Goal: Contribute content: Contribute content

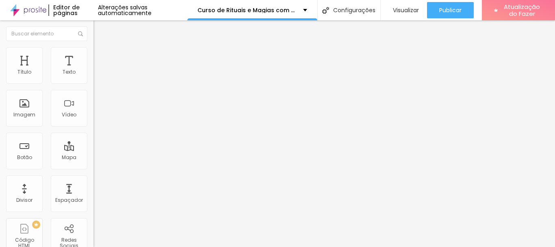
click at [93, 120] on button "button" at bounding box center [98, 116] width 11 height 9
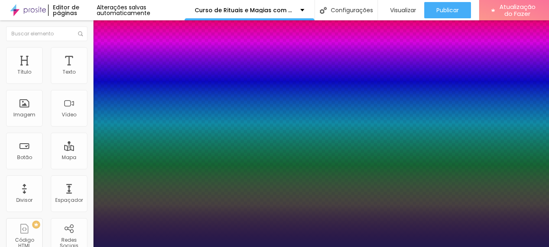
type input "1"
type input "8"
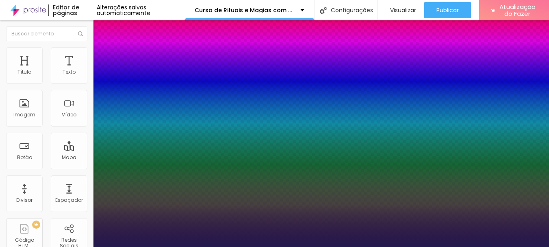
type input "4"
type input "1"
type input "40"
type input "1"
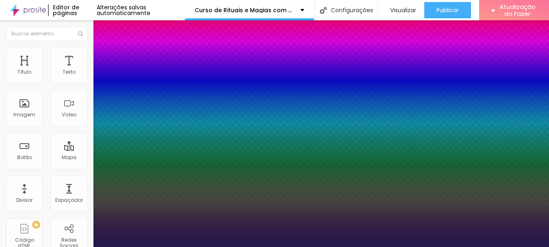
type input "40"
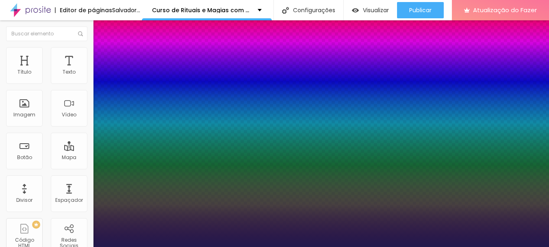
type input "1"
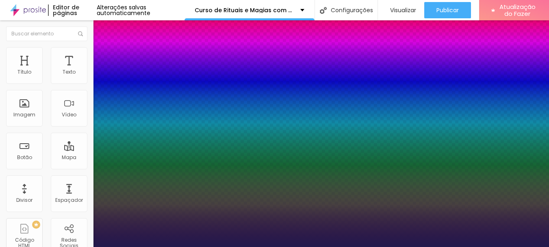
click at [285, 246] on div at bounding box center [274, 247] width 549 height 0
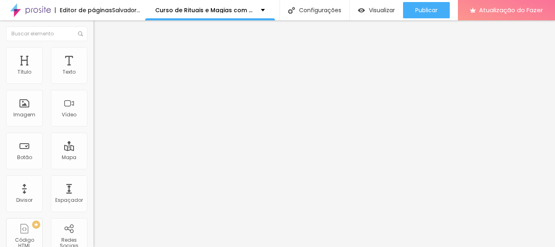
click at [93, 78] on button "button" at bounding box center [98, 73] width 11 height 9
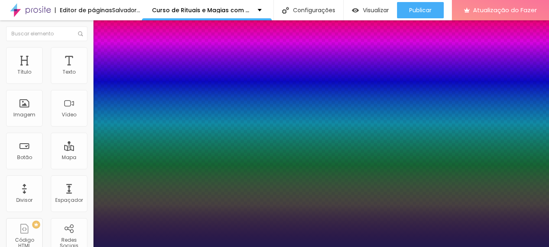
type input "1"
type input "8"
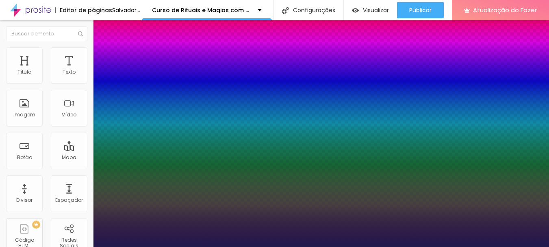
type input "2"
type input "1"
type input "25"
type input "1"
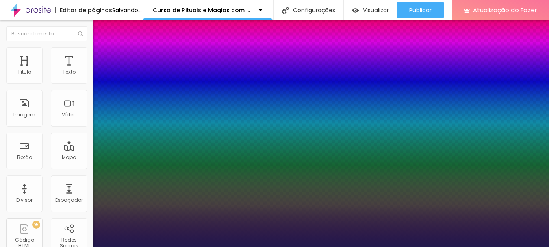
type input "25"
click at [296, 246] on div at bounding box center [274, 247] width 549 height 0
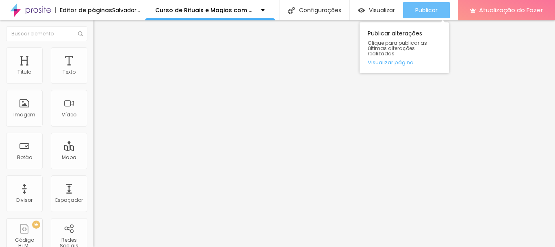
click at [437, 13] on font "Publicar" at bounding box center [426, 10] width 22 height 8
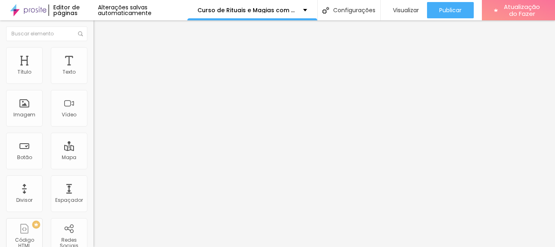
click at [98, 70] on font "Adicionar imagem" at bounding box center [122, 66] width 48 height 7
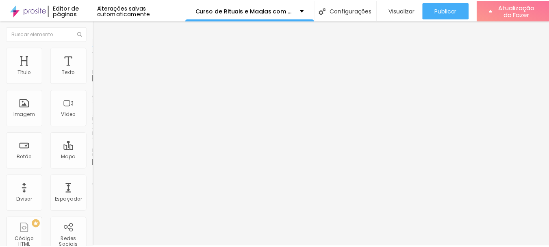
scroll to position [162, 0]
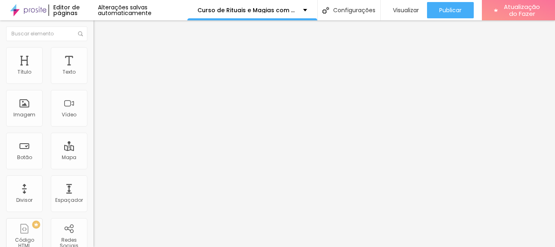
click at [97, 117] on icon "button" at bounding box center [98, 115] width 3 height 3
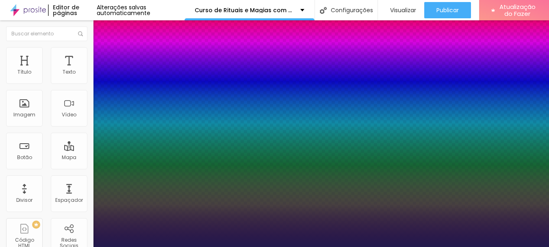
type input "1"
type input "8"
type input "2"
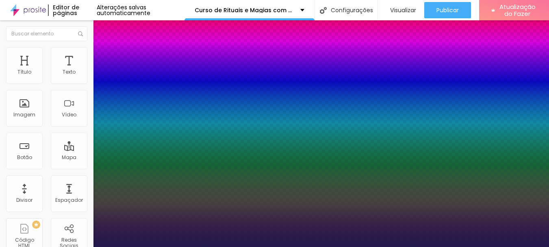
type input "1"
type input "25"
type input "1"
type input "25"
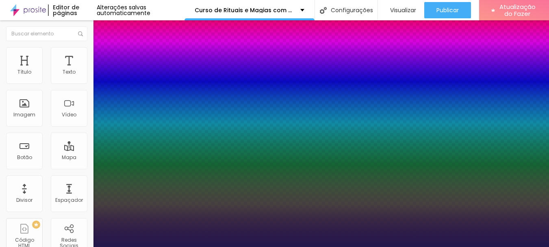
click at [333, 246] on div at bounding box center [274, 247] width 549 height 0
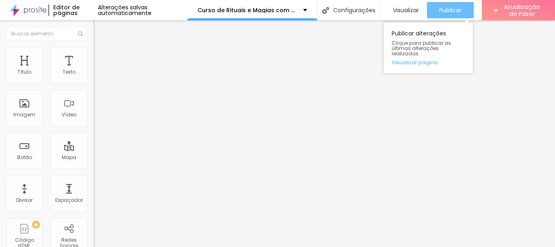
click at [449, 9] on font "Publicar" at bounding box center [450, 10] width 22 height 8
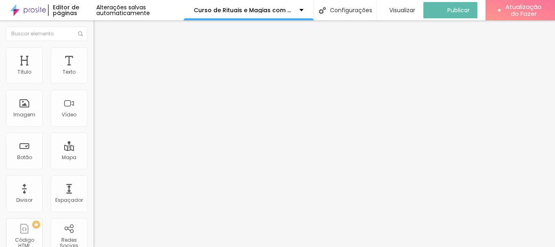
click at [100, 28] on img "button" at bounding box center [103, 29] width 6 height 6
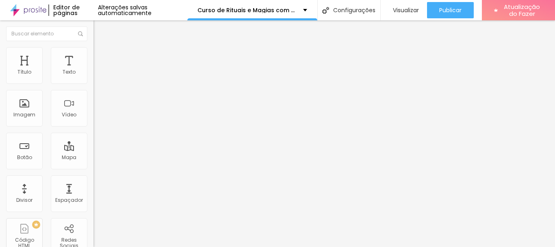
click at [93, 120] on button "button" at bounding box center [98, 116] width 11 height 9
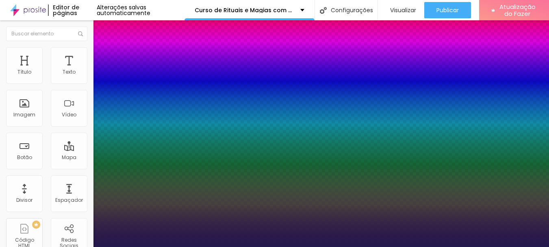
type input "1"
type input "8"
type input "4"
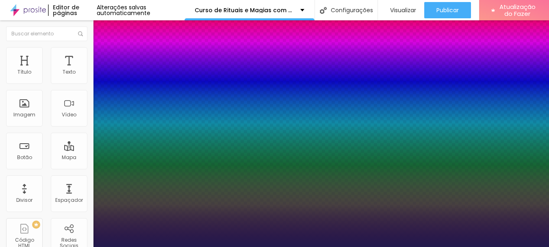
type input "1"
type input "40"
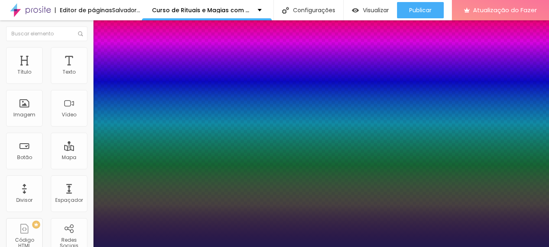
type input "1"
type input "40"
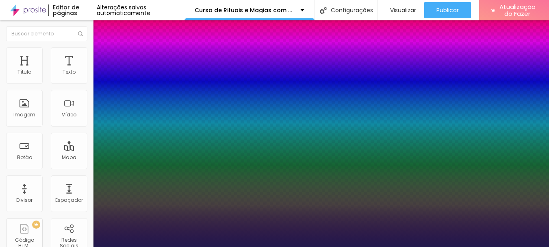
click at [369, 246] on div at bounding box center [274, 247] width 549 height 0
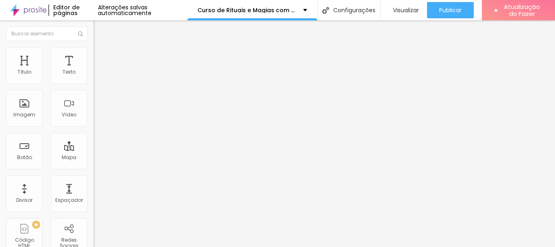
click at [93, 120] on button "button" at bounding box center [98, 116] width 11 height 9
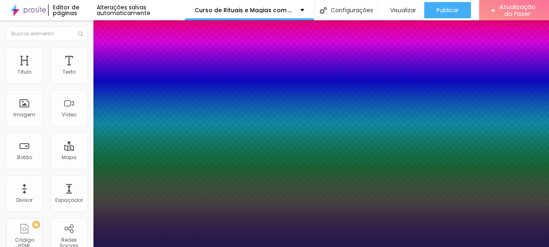
type input "1"
type input "8"
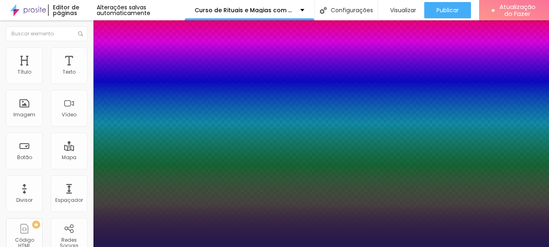
type input "2"
type input "1"
type input "8"
type input "1"
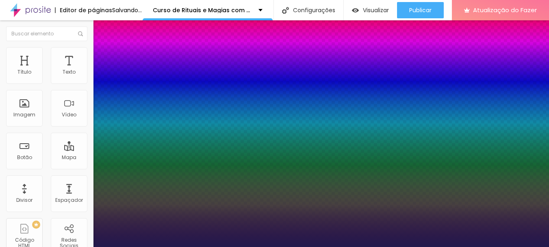
type input "25"
type input "1"
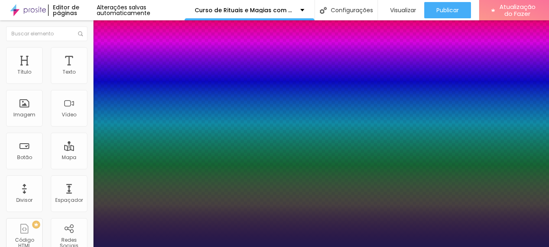
type input "25"
click at [321, 246] on div at bounding box center [274, 247] width 549 height 0
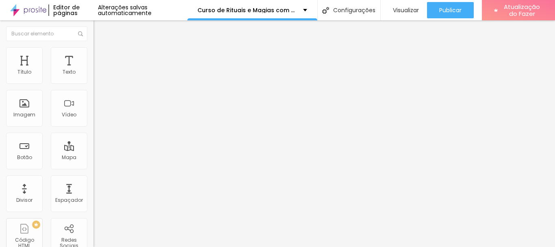
click at [93, 120] on button "button" at bounding box center [98, 116] width 11 height 9
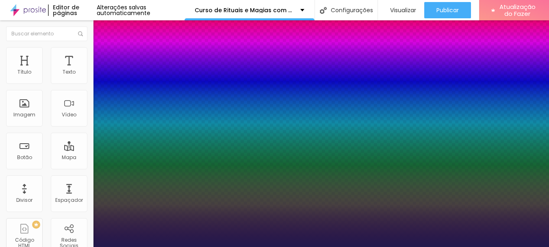
type input "1"
type input "8"
type input "4"
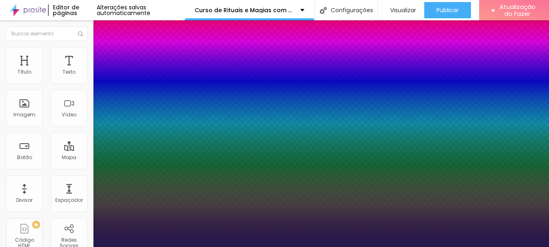
type input "1"
type input "40"
type input "1"
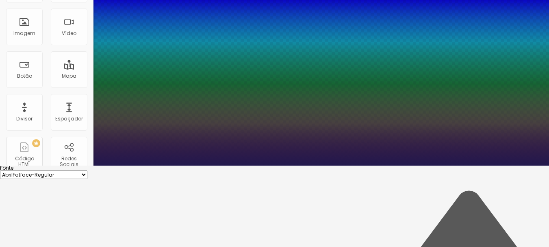
type input "40"
click at [249, 165] on div at bounding box center [274, 165] width 549 height 0
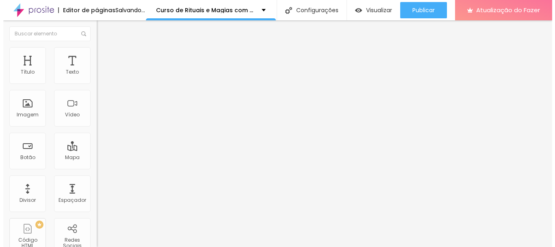
scroll to position [0, 0]
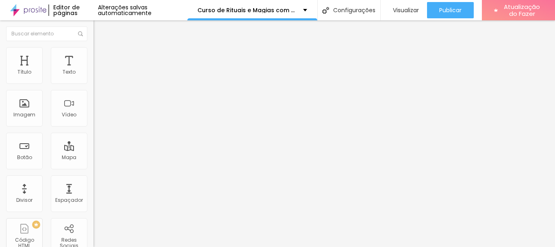
click at [93, 78] on button "button" at bounding box center [98, 73] width 11 height 9
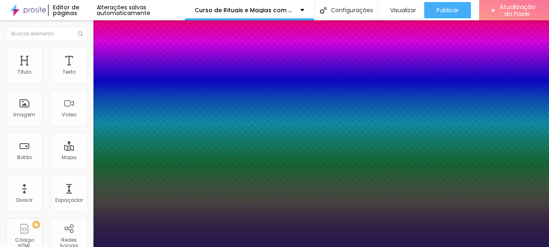
type input "1"
type input "8"
type input "2"
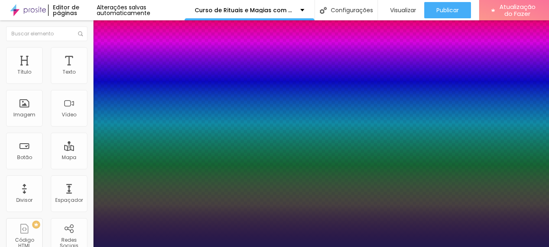
type input "1"
type input "22"
type input "1"
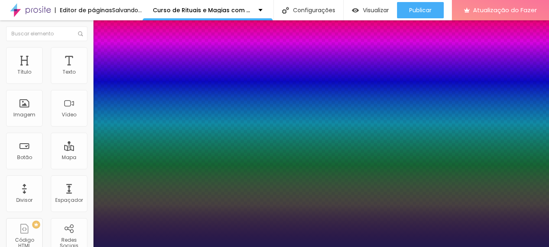
type input "22"
type input "1"
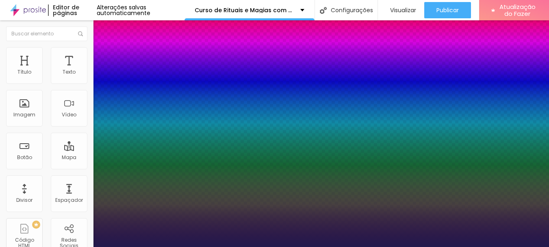
click at [219, 246] on div at bounding box center [274, 247] width 549 height 0
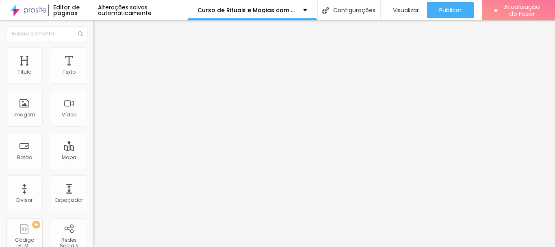
click at [93, 78] on button "button" at bounding box center [98, 73] width 11 height 9
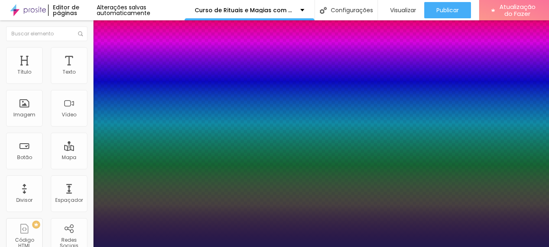
type input "1"
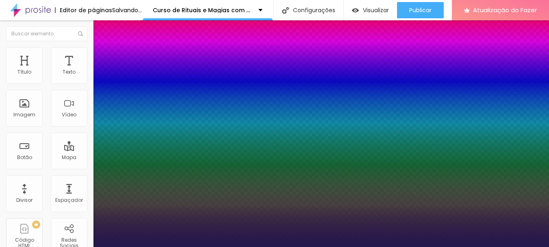
type input "1"
type input "1.5"
type input "1"
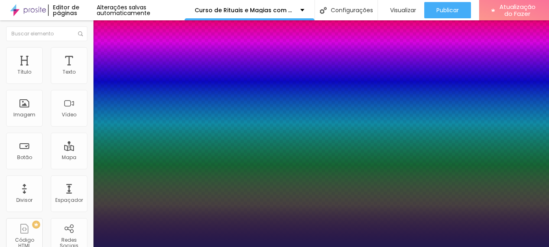
type input "1.5"
click at [342, 246] on div at bounding box center [274, 247] width 549 height 0
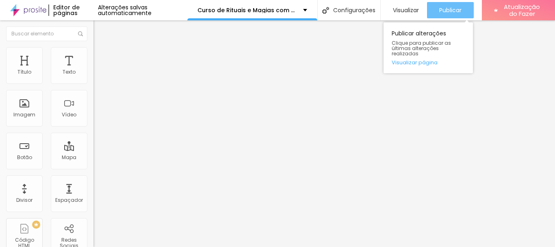
click at [446, 9] on font "Publicar" at bounding box center [450, 10] width 22 height 8
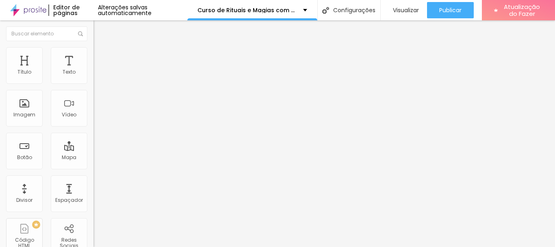
click at [100, 30] on div "Editar nulo" at bounding box center [121, 29] width 42 height 6
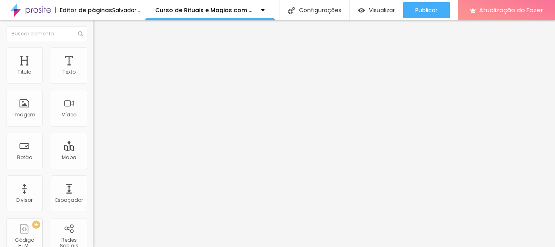
click at [98, 70] on font "Adicionar imagem" at bounding box center [122, 66] width 48 height 7
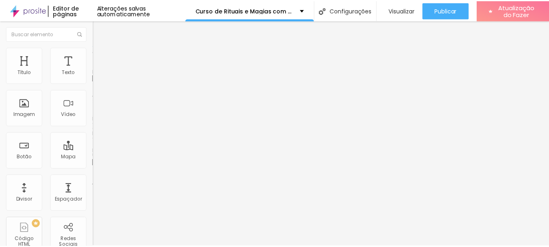
scroll to position [927, 0]
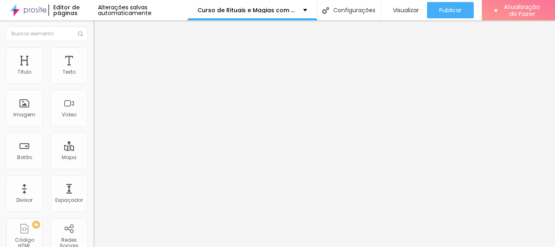
click at [93, 120] on button "button" at bounding box center [98, 116] width 11 height 9
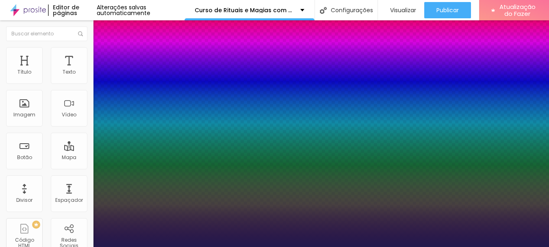
type input "1"
type input "8"
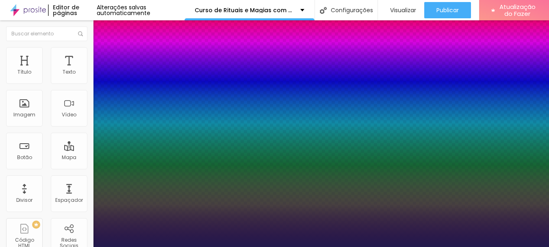
type input "4"
type input "1"
type input "40"
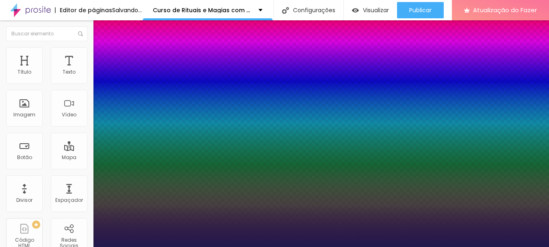
type input "1"
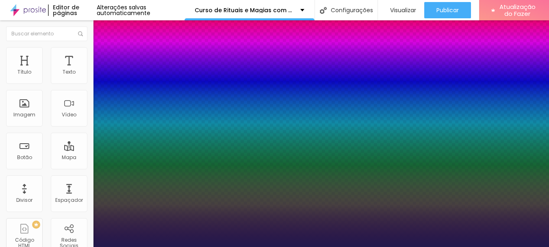
type input "40"
click at [456, 246] on div at bounding box center [274, 247] width 549 height 0
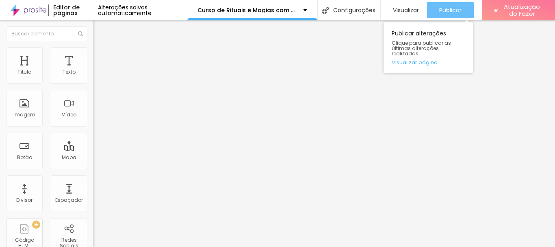
click at [456, 10] on font "Publicar" at bounding box center [450, 10] width 22 height 8
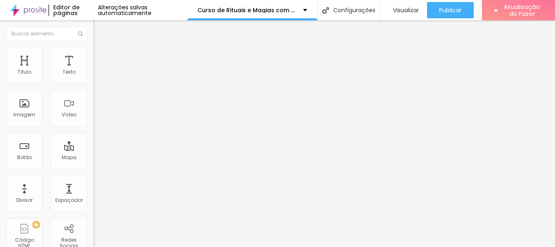
click at [97, 118] on icon "button" at bounding box center [99, 115] width 5 height 5
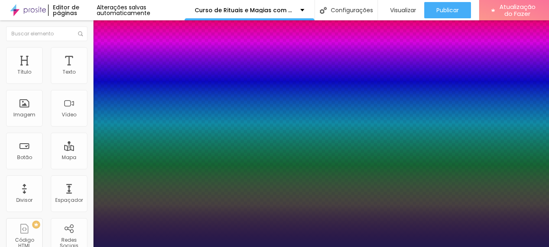
type input "1"
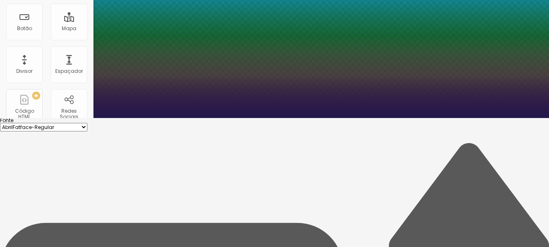
scroll to position [48, 0]
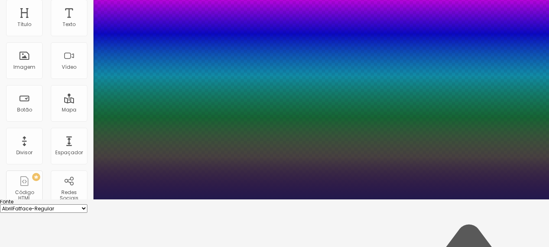
click at [281, 199] on div at bounding box center [274, 199] width 549 height 0
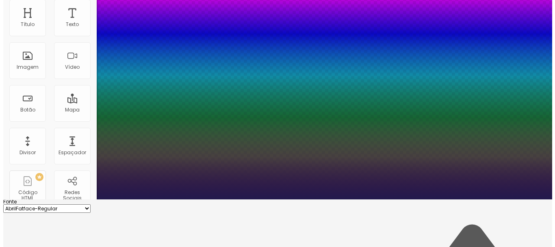
scroll to position [0, 0]
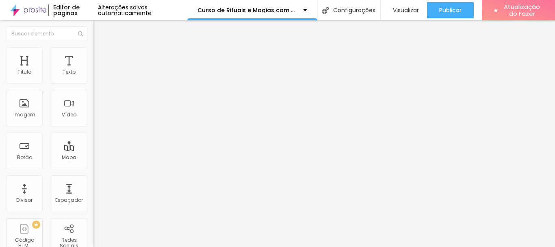
click at [97, 117] on icon "button" at bounding box center [98, 115] width 3 height 3
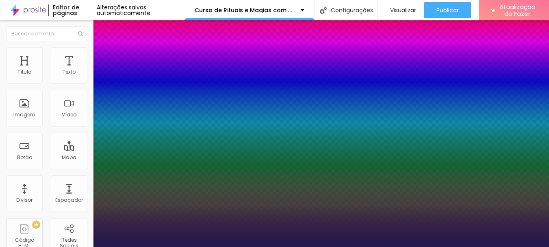
type input "1"
type input "8"
type input "2"
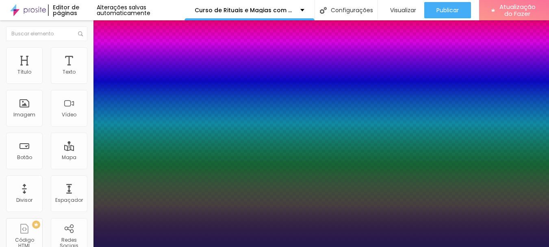
type input "1"
type input "25"
type input "1"
type input "25"
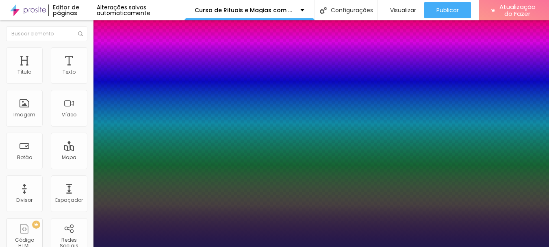
click at [322, 246] on div at bounding box center [274, 247] width 549 height 0
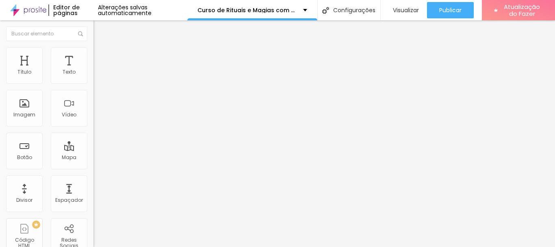
click at [97, 75] on icon "button" at bounding box center [98, 72] width 3 height 3
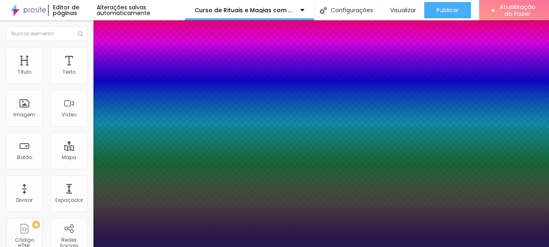
type input "1"
type input "8"
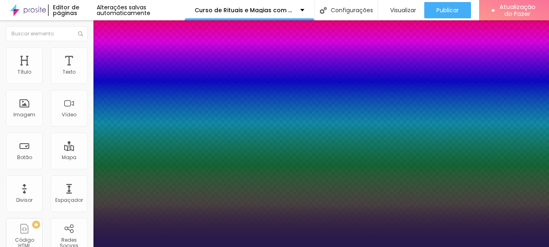
type input "2"
type input "1"
type input "22"
type input "1"
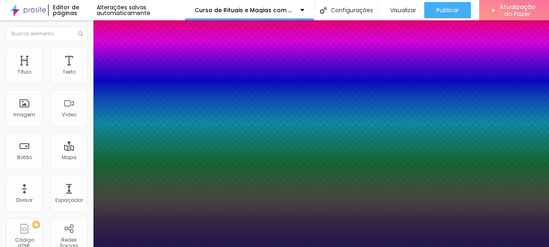
type input "22"
click at [286, 246] on div at bounding box center [274, 247] width 549 height 0
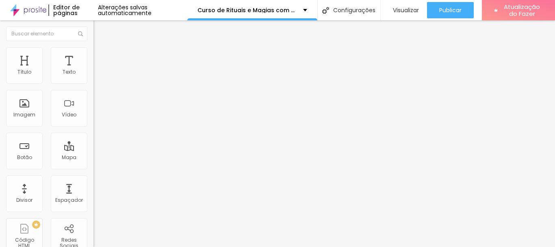
click at [97, 76] on icon "button" at bounding box center [99, 73] width 5 height 5
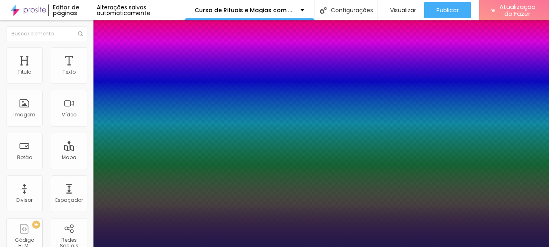
type input "1"
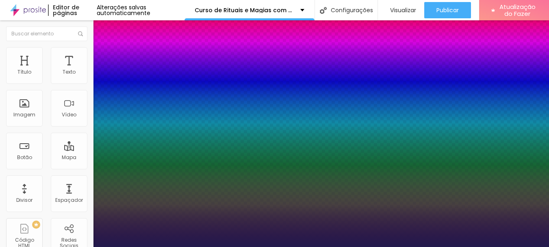
type input "1.5"
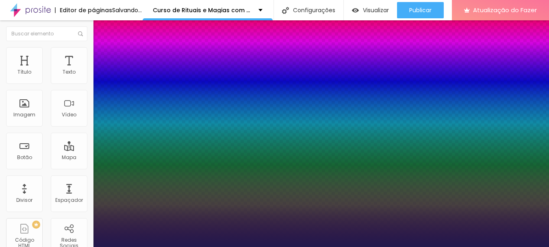
type input "1"
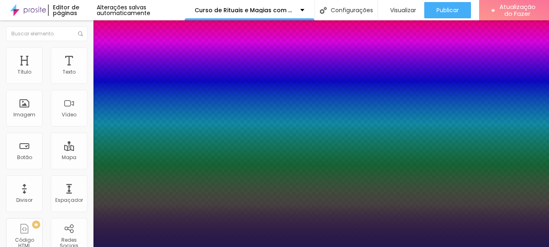
type input "1.5"
click at [394, 246] on div at bounding box center [274, 247] width 549 height 0
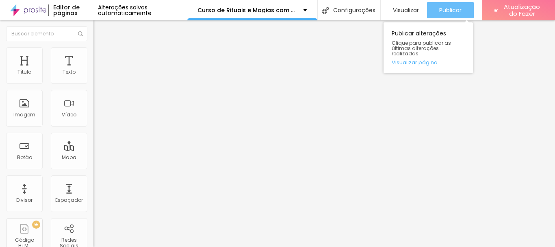
click at [453, 10] on font "Publicar" at bounding box center [450, 10] width 22 height 8
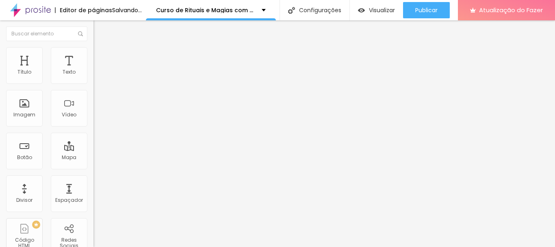
click at [97, 117] on icon "button" at bounding box center [98, 115] width 3 height 3
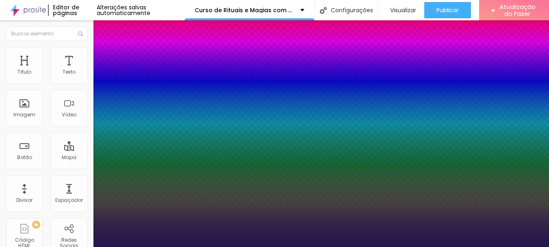
type input "1"
type input "8"
type input "4"
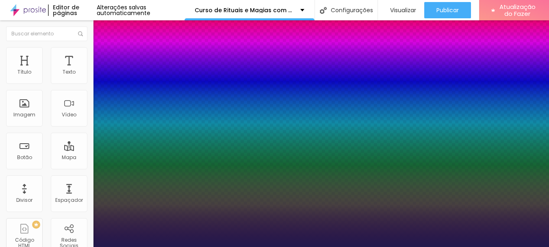
type input "1"
type input "40"
type input "1"
type input "40"
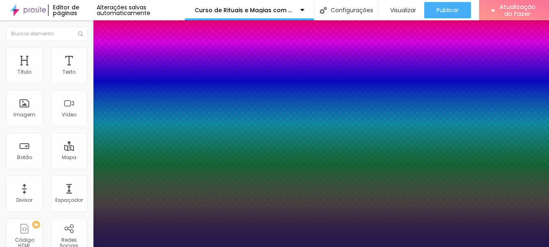
click at [259, 246] on div at bounding box center [274, 247] width 549 height 0
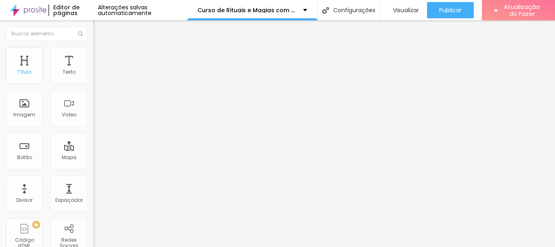
click at [28, 67] on div "Título" at bounding box center [24, 65] width 37 height 37
click at [97, 76] on icon "button" at bounding box center [98, 75] width 2 height 2
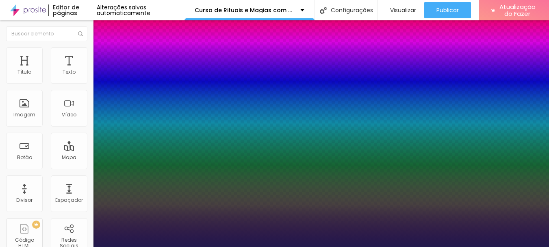
type input "1"
type input "8"
type input "2"
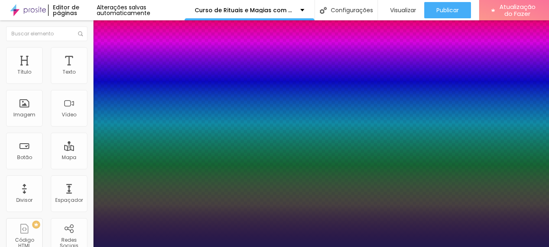
type input "1"
type input "22"
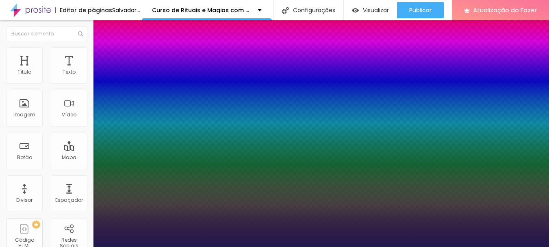
type input "1"
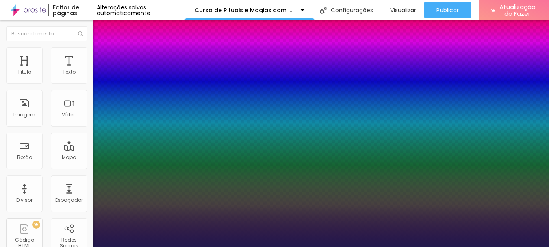
type input "22"
type input "1"
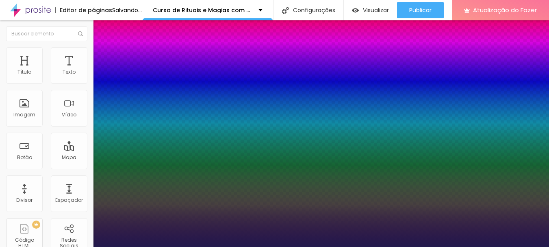
type input "1"
type input "1.5"
type input "1"
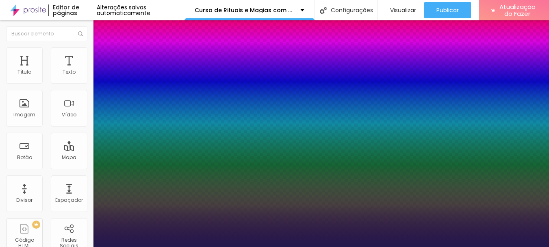
type input "1.5"
click at [262, 246] on div at bounding box center [274, 247] width 549 height 0
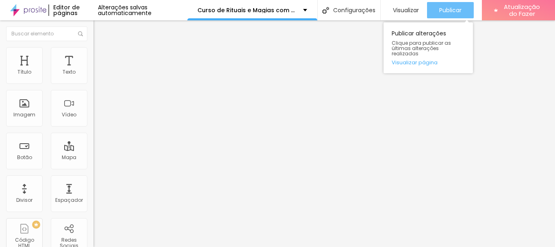
click at [459, 11] on button "Publicar" at bounding box center [450, 10] width 47 height 16
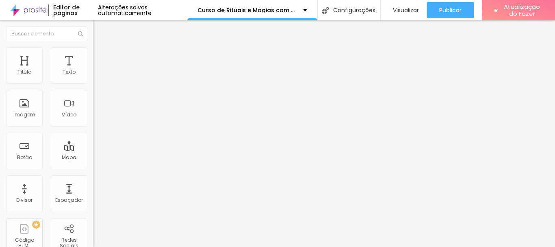
click at [97, 117] on icon "button" at bounding box center [98, 115] width 3 height 3
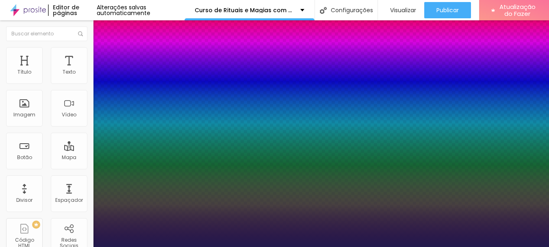
type input "1"
type input "8"
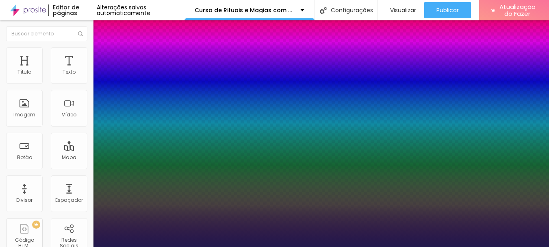
type input "3"
type input "1"
type input "30"
type input "1"
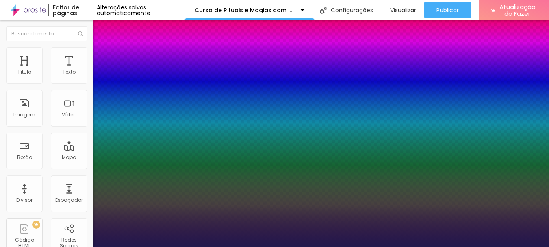
type input "30"
type input "1"
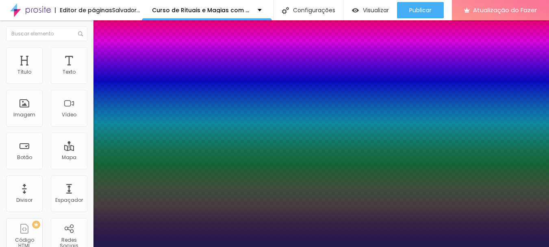
click at [321, 246] on div at bounding box center [274, 247] width 549 height 0
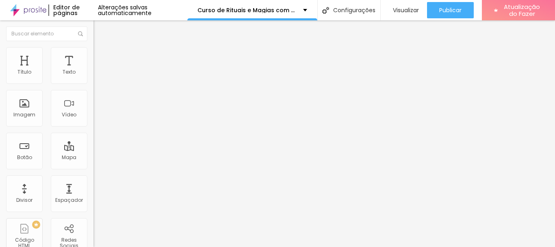
click at [97, 118] on icon "button" at bounding box center [99, 115] width 5 height 5
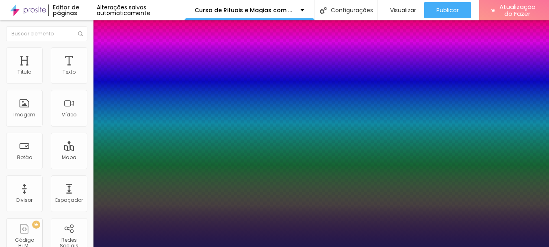
type input "1"
type input "8"
type input "4"
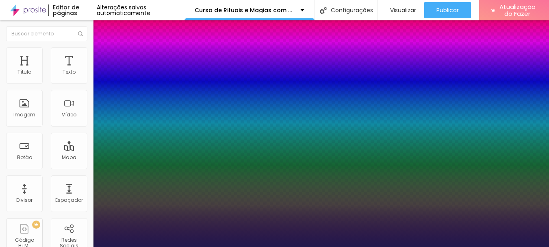
type input "1"
type input "40"
type input "1"
type input "40"
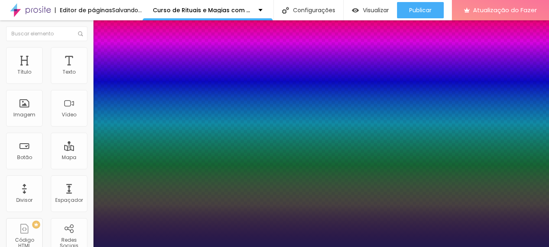
click at [338, 246] on div at bounding box center [274, 247] width 549 height 0
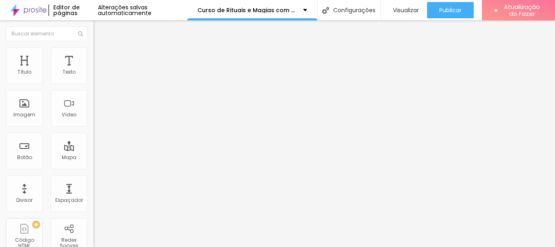
click at [100, 30] on img "button" at bounding box center [103, 29] width 6 height 6
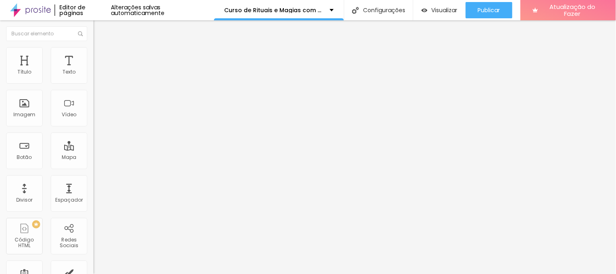
type input "Curso Rituais de Magias com Ervas, Cristais e Velas"
type input "R$ 120,00"
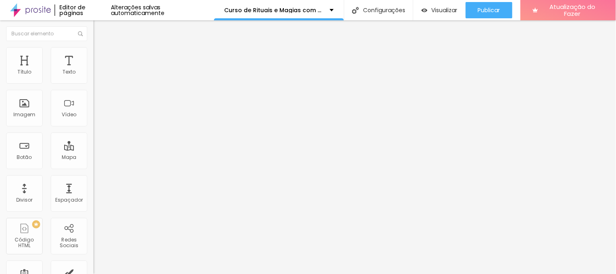
paste textarea
paste textarea "trabalhando com as ervas, com os cristais e com as velas de forma muito especial"
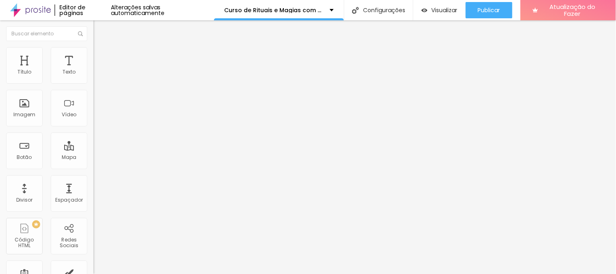
drag, startPoint x: 269, startPoint y: 86, endPoint x: 259, endPoint y: 84, distance: 10.8
type textarea "Trabalhe com as ervas, com os cristais e com as velas de forma muito especial."
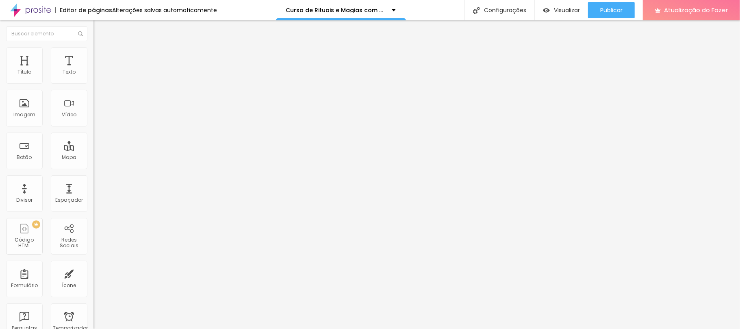
click at [101, 56] on font "Avançado" at bounding box center [114, 52] width 27 height 7
click at [93, 47] on li "Conteúdo" at bounding box center [139, 43] width 93 height 8
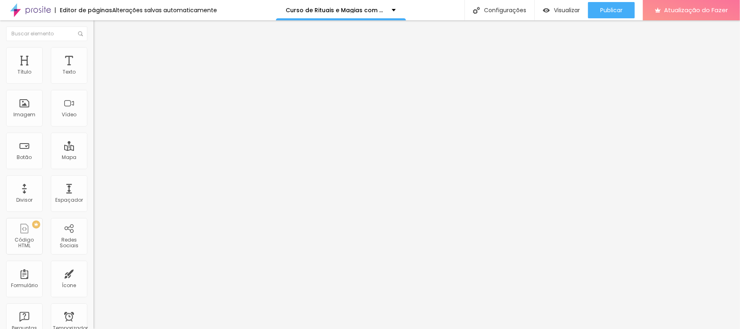
click at [100, 31] on img "button" at bounding box center [103, 29] width 6 height 6
click at [99, 78] on font "Curso Rituais de Magias com Ervas, Cristais e Velas" at bounding box center [136, 71] width 74 height 14
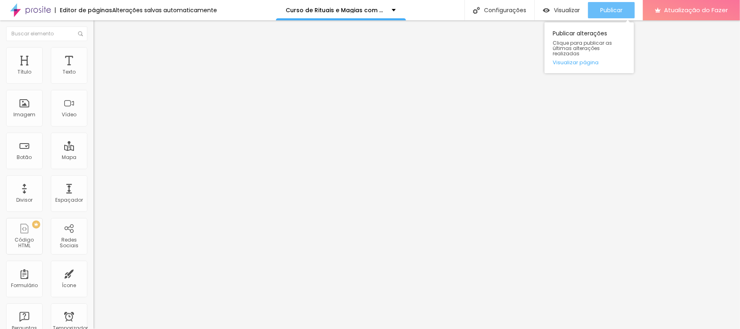
click at [554, 9] on font "Publicar" at bounding box center [611, 10] width 22 height 8
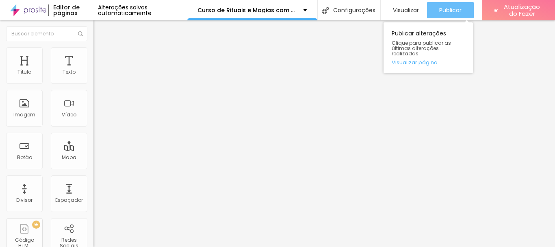
click at [455, 11] on font "Publicar" at bounding box center [450, 10] width 22 height 8
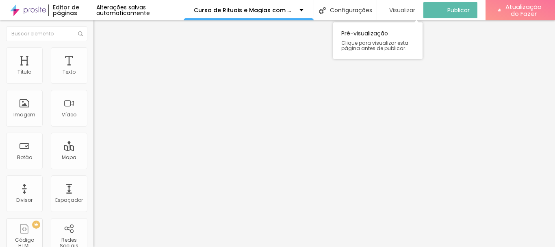
click at [402, 10] on font "Visualizar" at bounding box center [402, 10] width 26 height 8
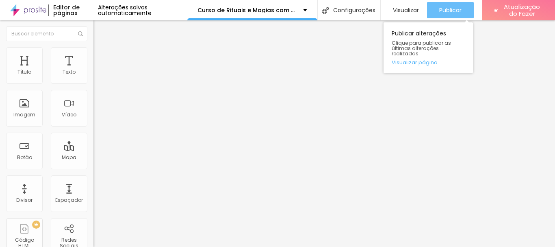
click at [450, 8] on font "Publicar" at bounding box center [450, 10] width 22 height 8
click at [451, 7] on font "Publicar" at bounding box center [450, 10] width 22 height 8
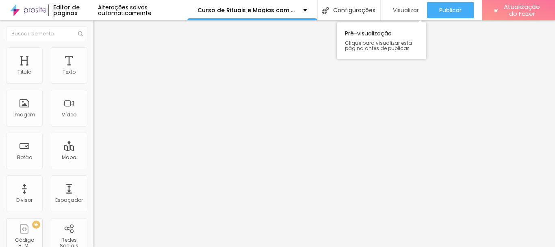
click at [403, 10] on font "Visualizar" at bounding box center [406, 10] width 26 height 8
click at [97, 118] on icon "button" at bounding box center [99, 115] width 5 height 5
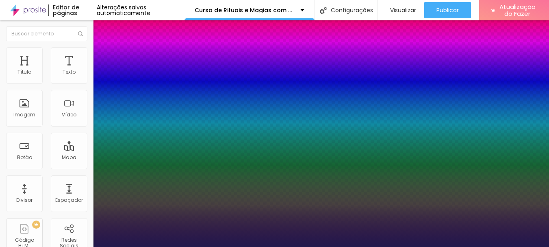
type input "1"
type input "8"
type input "4"
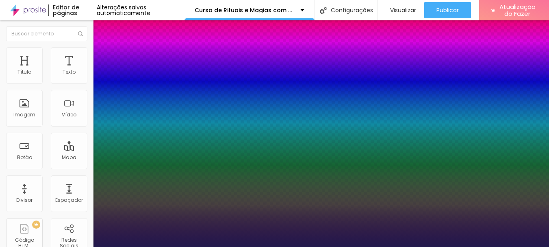
type input "1"
type input "40"
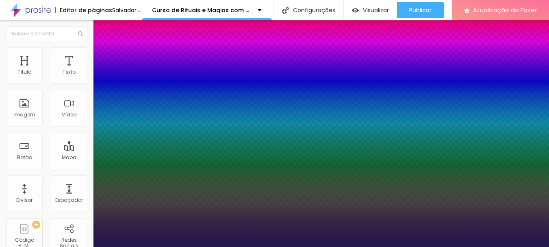
type input "1"
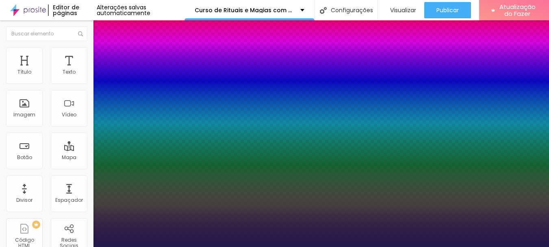
type input "40"
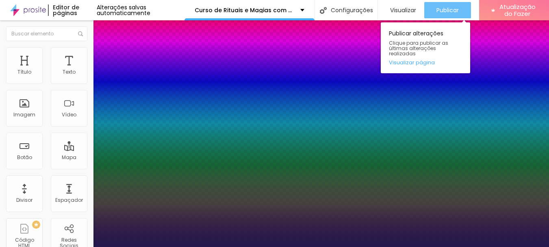
click at [437, 246] on div at bounding box center [274, 247] width 549 height 0
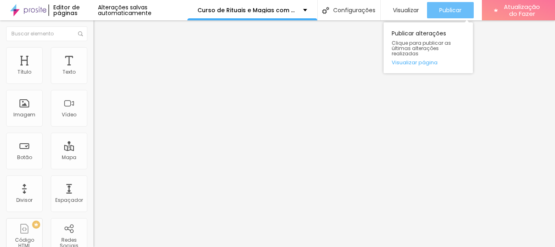
click at [439, 8] on font "Publicar" at bounding box center [450, 10] width 22 height 8
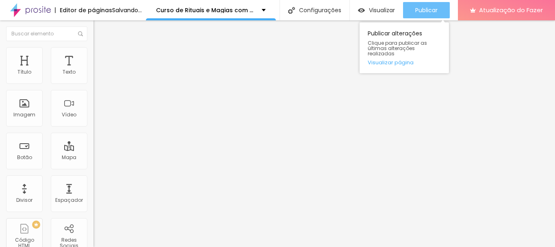
click at [437, 10] on font "Publicar" at bounding box center [426, 10] width 22 height 8
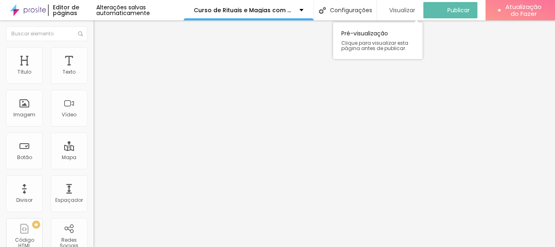
click at [402, 8] on font "Visualizar" at bounding box center [402, 10] width 26 height 8
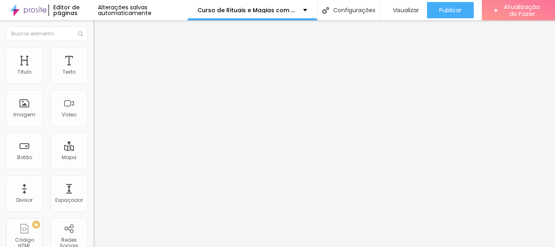
click at [93, 120] on button "button" at bounding box center [98, 116] width 11 height 9
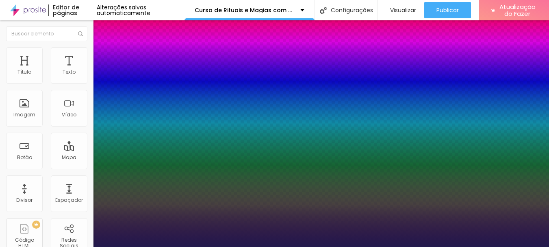
type input "1"
type input "8"
type input "2"
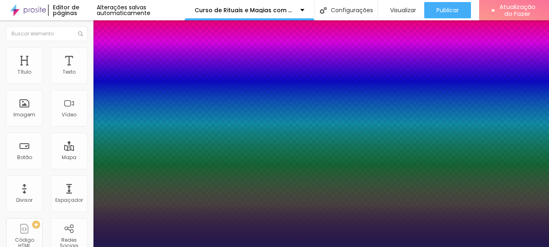
type input "1"
type input "20"
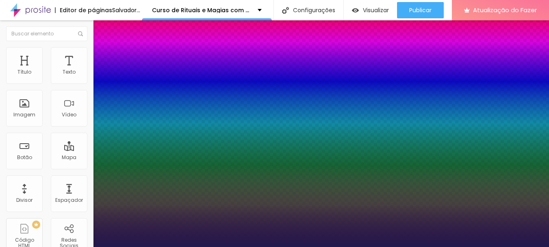
type input "1"
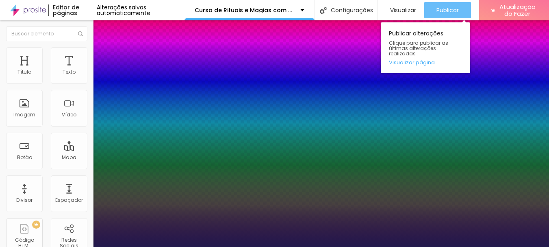
type input "20"
click at [448, 246] on div at bounding box center [274, 247] width 549 height 0
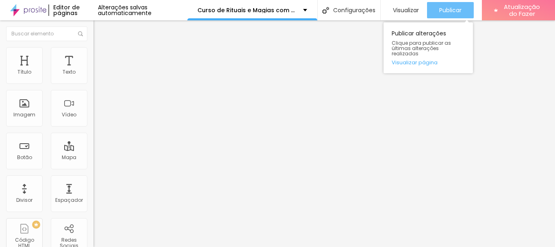
click at [444, 9] on font "Publicar" at bounding box center [450, 10] width 22 height 8
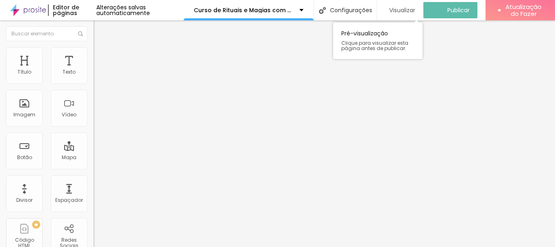
click at [404, 8] on font "Visualizar" at bounding box center [402, 10] width 26 height 8
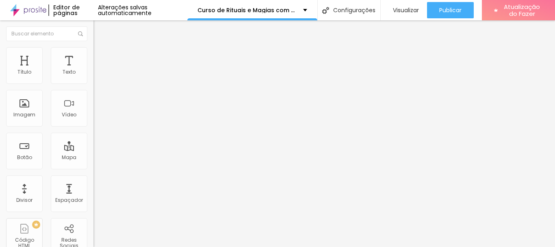
click at [97, 117] on icon "button" at bounding box center [98, 115] width 3 height 3
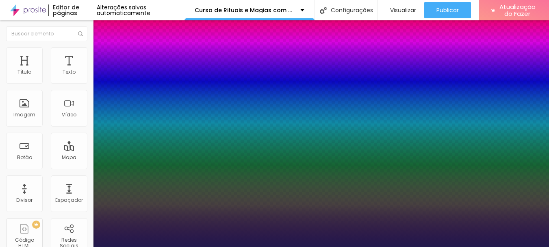
type input "1"
type input "8"
type input "4"
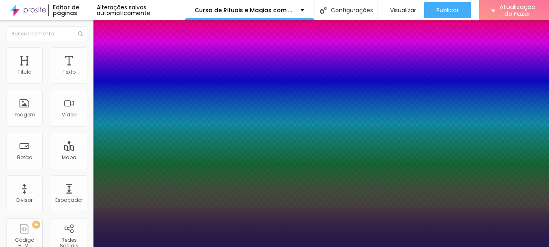
type input "1"
type input "40"
type input "1"
type input "40"
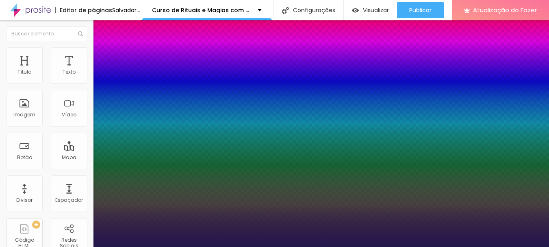
type input "1"
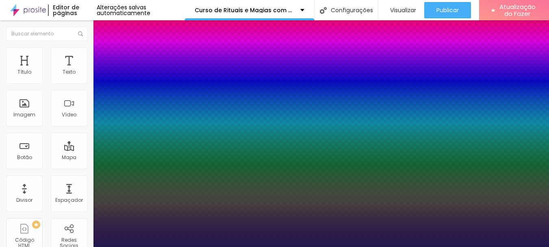
click at [461, 246] on div at bounding box center [274, 247] width 549 height 0
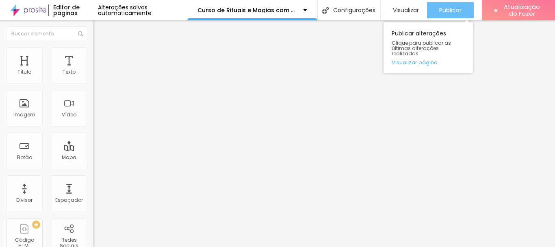
click at [460, 6] on button "Publicar" at bounding box center [450, 10] width 47 height 16
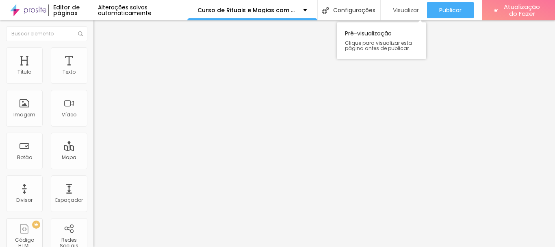
click at [400, 6] on font "Visualizar" at bounding box center [406, 10] width 26 height 8
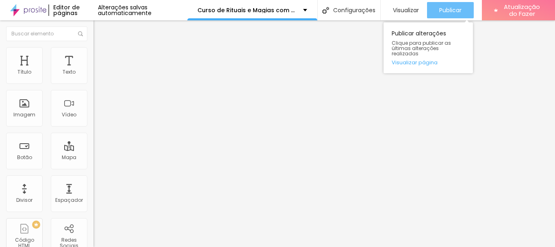
click at [454, 13] on font "Publicar" at bounding box center [450, 10] width 22 height 8
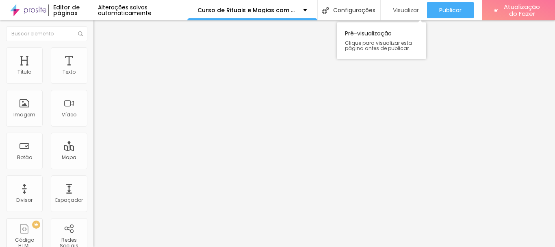
click at [402, 6] on font "Visualizar" at bounding box center [406, 10] width 26 height 8
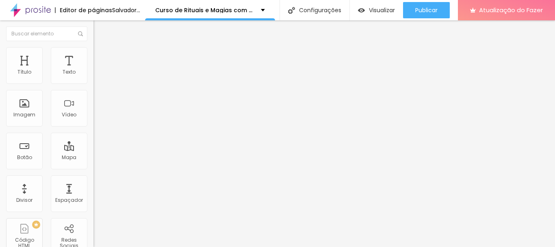
click at [97, 118] on icon "button" at bounding box center [99, 115] width 5 height 5
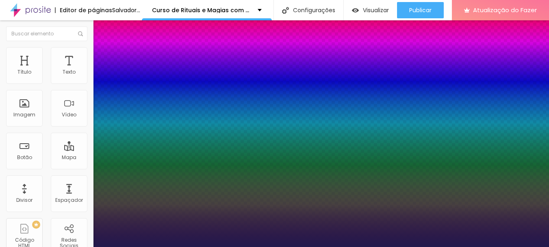
type input "1"
type input "8"
type input "4"
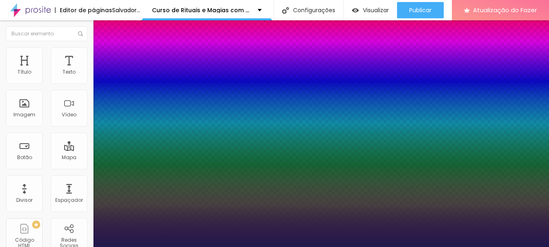
type input "1"
type input "40"
type input "1"
type input "40"
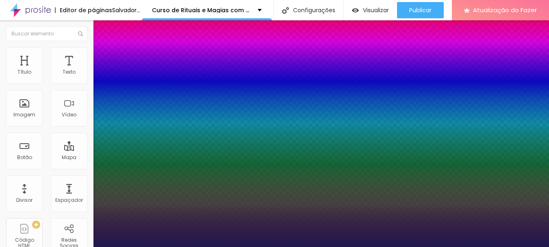
type input "1"
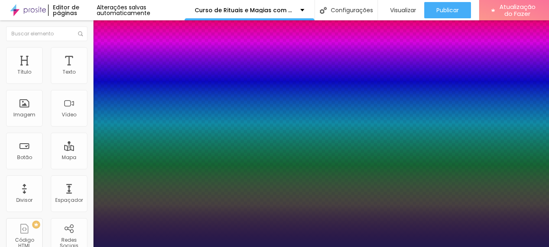
click at [345, 246] on div at bounding box center [274, 247] width 549 height 0
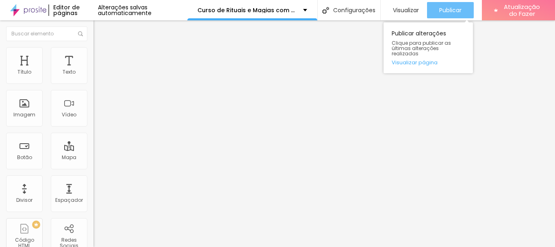
click at [456, 4] on div "Publicar" at bounding box center [450, 10] width 22 height 16
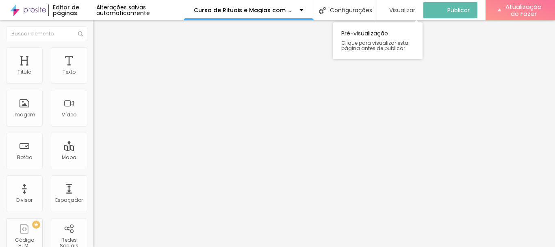
click at [410, 9] on font "Visualizar" at bounding box center [402, 10] width 26 height 8
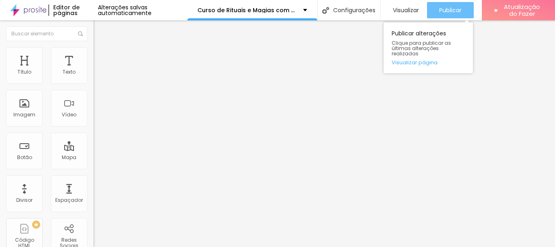
click at [443, 5] on div "Publicar" at bounding box center [450, 10] width 22 height 16
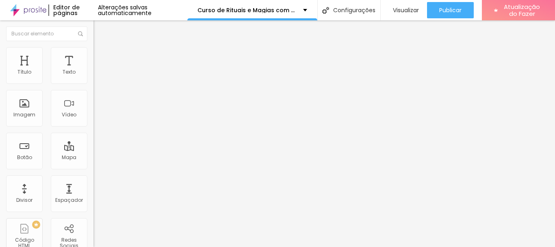
click at [100, 31] on img "button" at bounding box center [103, 29] width 6 height 6
click at [97, 117] on icon "button" at bounding box center [98, 115] width 3 height 3
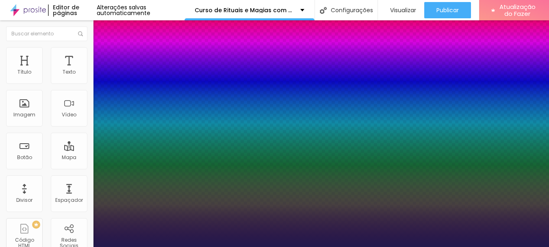
type input "1"
type input "8"
type input "2"
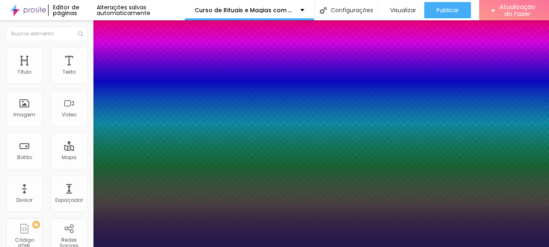
type input "1"
type input "22"
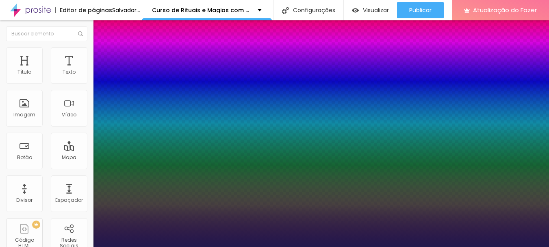
type input "1"
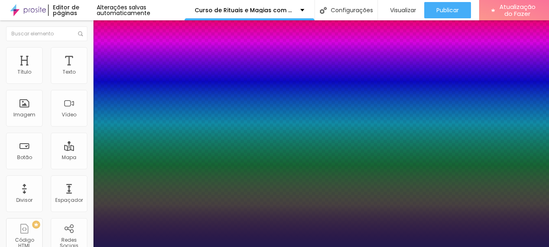
paste input "0"
type input "8"
type input "0"
type input "1"
type input "8"
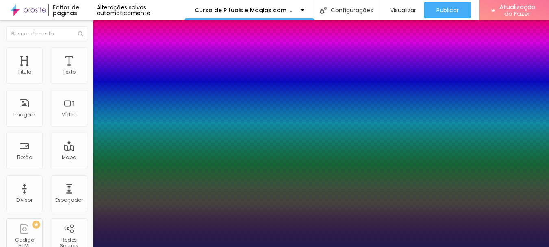
type input "0"
type input "1"
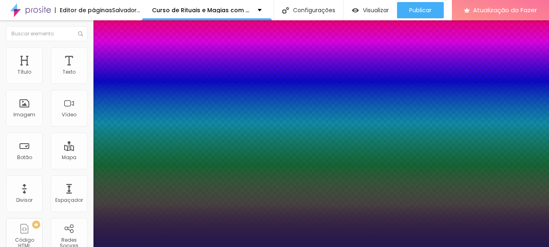
type input "8"
type input "1"
type input "8"
type input "02"
type input "1"
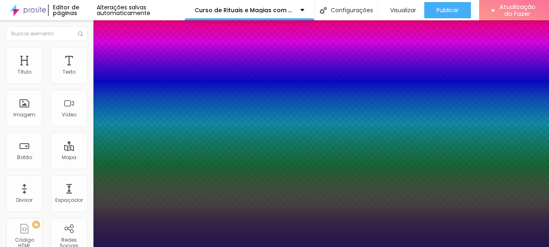
type input "20"
type input "020"
type input "1"
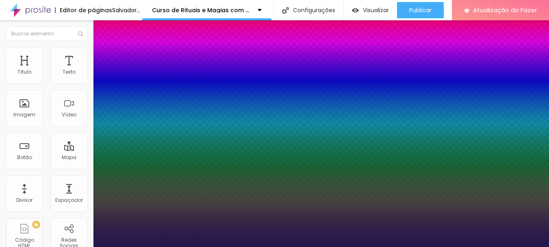
type input "8"
type input "02"
type input "1"
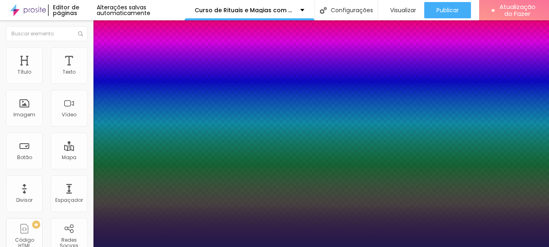
type input "8"
type input "1"
type input "0"
type input "8"
type input "0"
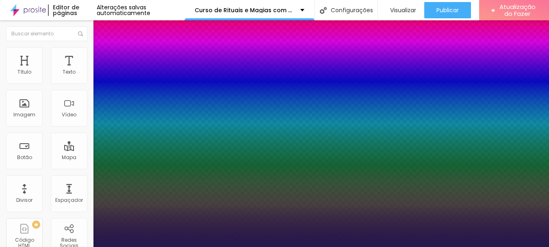
type input "1"
type input "8"
type input "0"
type input "1"
type input "8"
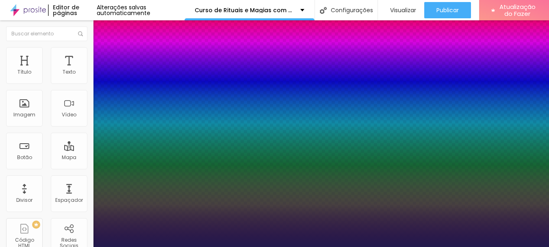
type input "02"
type input "1"
type input "22"
type input "022"
type input "1"
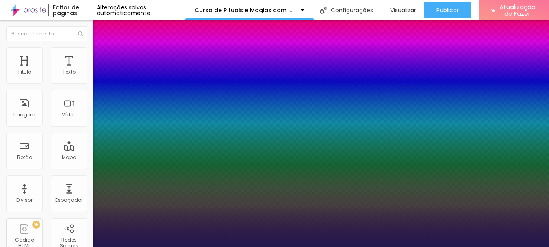
type input "022"
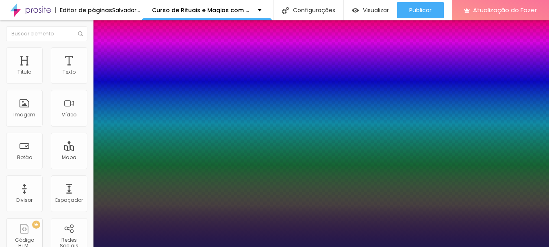
click at [221, 246] on div at bounding box center [274, 247] width 549 height 0
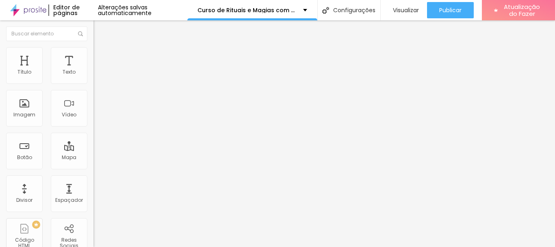
click at [93, 120] on button "button" at bounding box center [98, 116] width 11 height 9
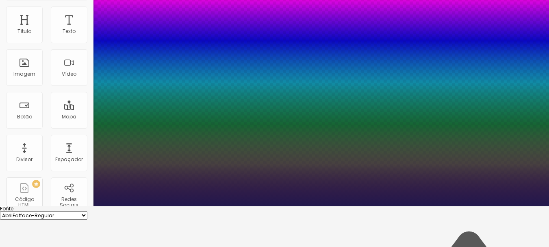
scroll to position [81, 0]
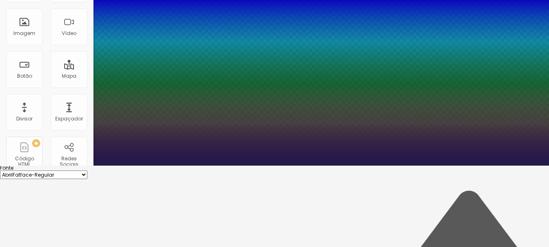
type input "1"
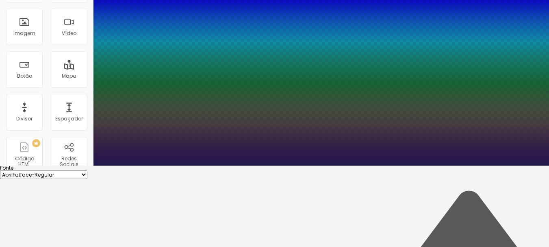
type input "1.5"
click at [272, 165] on div at bounding box center [274, 165] width 549 height 0
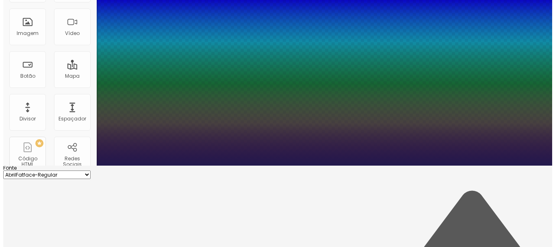
scroll to position [0, 0]
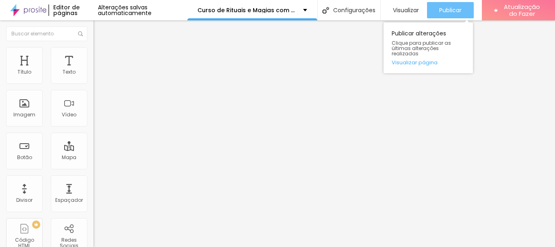
click at [447, 8] on font "Publicar" at bounding box center [450, 10] width 22 height 8
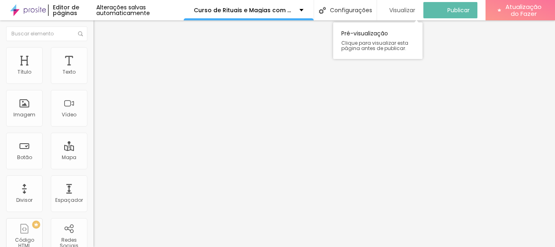
click at [409, 7] on font "Visualizar" at bounding box center [402, 10] width 26 height 8
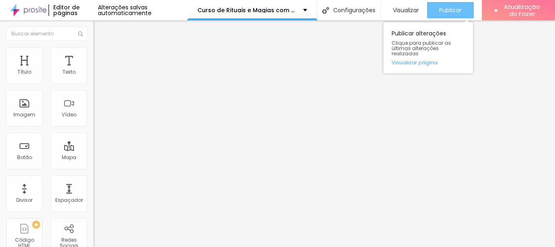
click at [441, 2] on div "Publicar" at bounding box center [450, 10] width 22 height 16
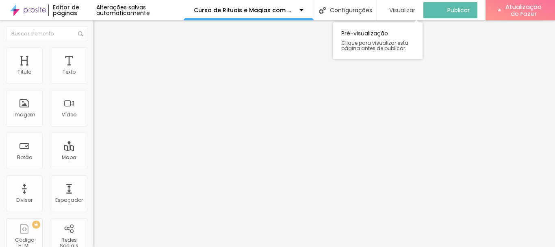
click at [401, 9] on font "Visualizar" at bounding box center [402, 10] width 26 height 8
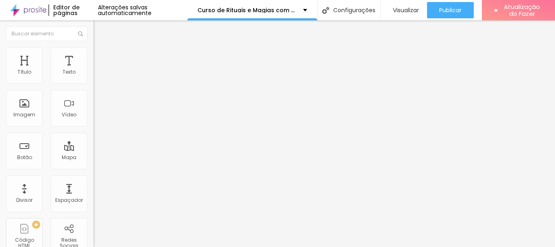
click at [93, 78] on button "button" at bounding box center [98, 73] width 11 height 9
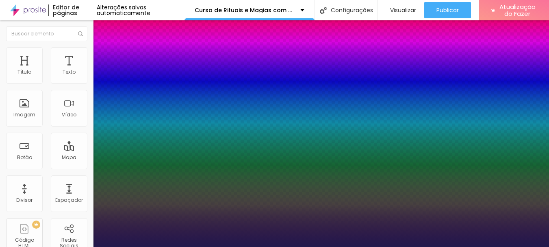
type input "1"
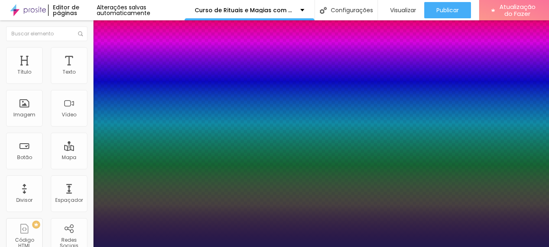
type input "8"
type input "2"
type input "1"
type input "25"
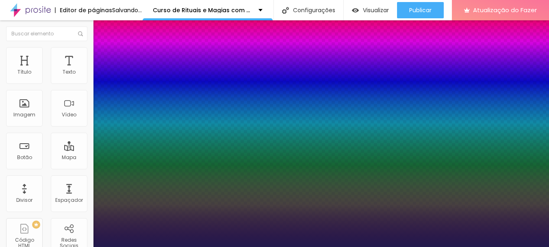
type input "1"
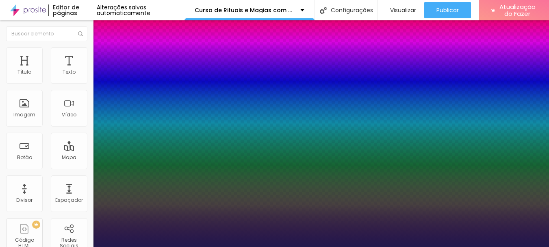
type input "25"
type input "1"
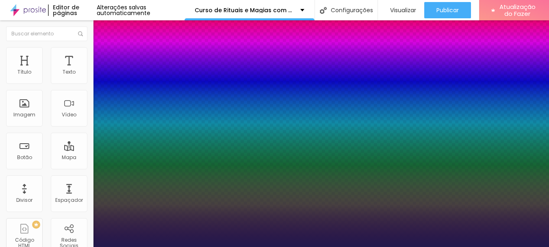
type input "1"
type input "1.7"
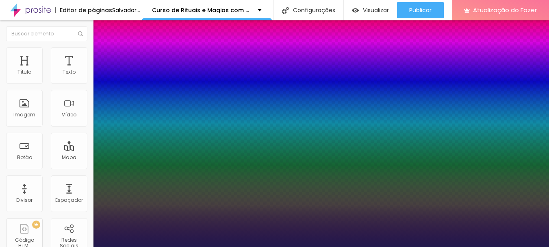
type input "1"
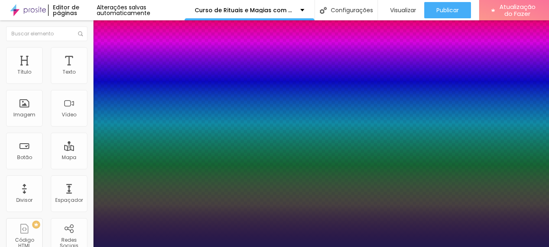
type input "1.7"
click at [371, 246] on div at bounding box center [274, 247] width 549 height 0
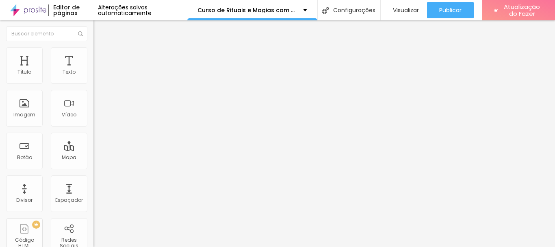
click at [93, 78] on button "button" at bounding box center [98, 73] width 11 height 9
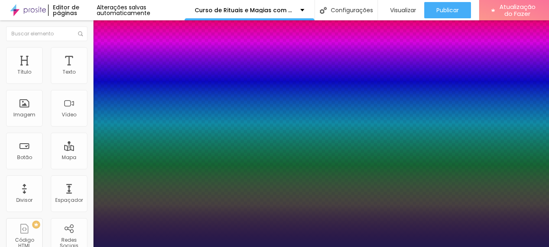
type input "1"
type input "8"
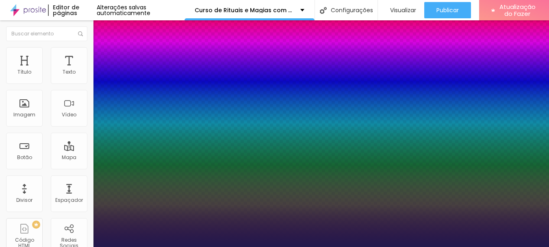
type input "2"
type input "1"
type input "8"
type input "1"
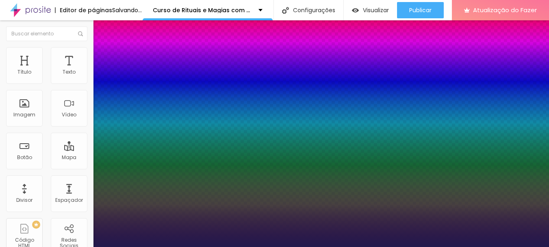
type input "25"
type input "1"
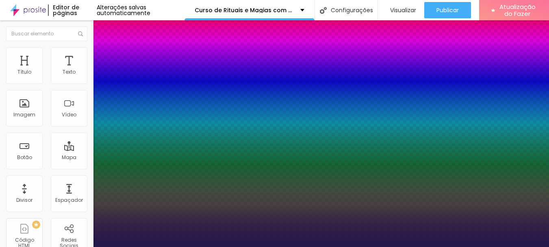
type input "25"
type input "1"
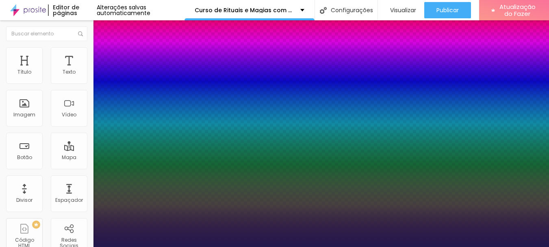
type input "1"
type input "1.7"
click at [282, 246] on div at bounding box center [274, 247] width 549 height 0
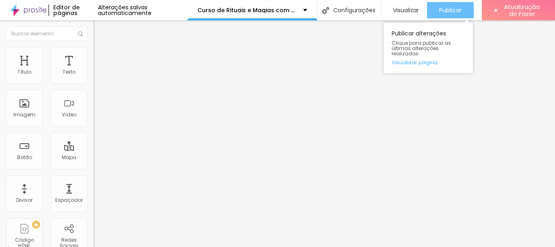
click at [450, 11] on font "Publicar" at bounding box center [450, 10] width 22 height 8
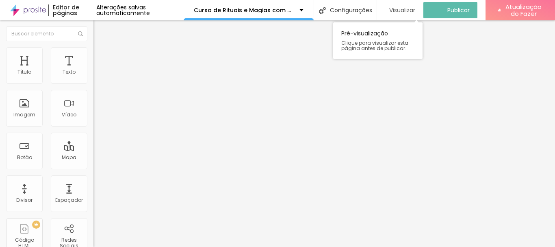
click at [412, 9] on font "Visualizar" at bounding box center [402, 10] width 26 height 8
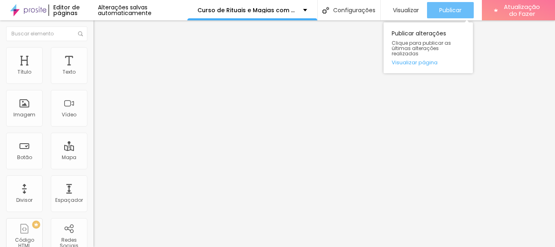
click at [444, 11] on font "Publicar" at bounding box center [450, 10] width 22 height 8
click at [452, 9] on font "Publicar" at bounding box center [450, 10] width 22 height 8
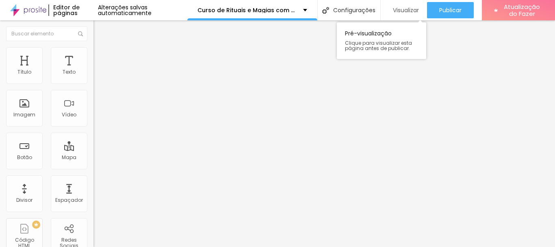
click at [411, 9] on font "Visualizar" at bounding box center [406, 10] width 26 height 8
click at [100, 32] on div "Editar nulo" at bounding box center [121, 29] width 42 height 6
click at [100, 30] on img "button" at bounding box center [103, 29] width 6 height 6
click at [100, 27] on img "button" at bounding box center [103, 29] width 6 height 6
click at [97, 118] on icon "button" at bounding box center [99, 115] width 5 height 5
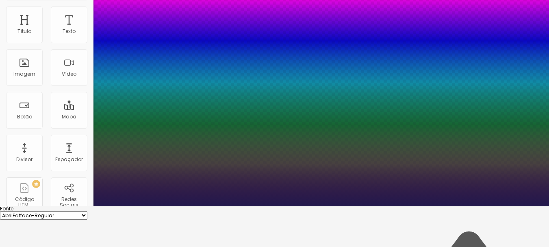
scroll to position [81, 0]
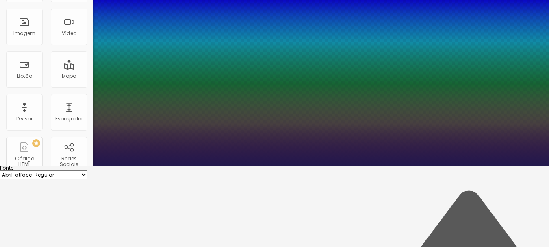
type input "1"
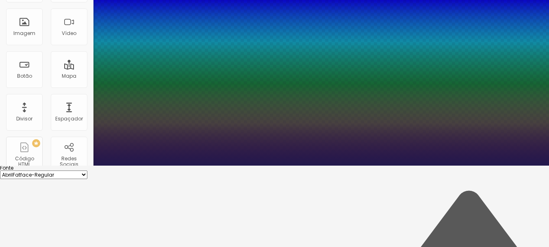
type input "1.5"
type input "1"
type input "1.5"
